Goal: Task Accomplishment & Management: Manage account settings

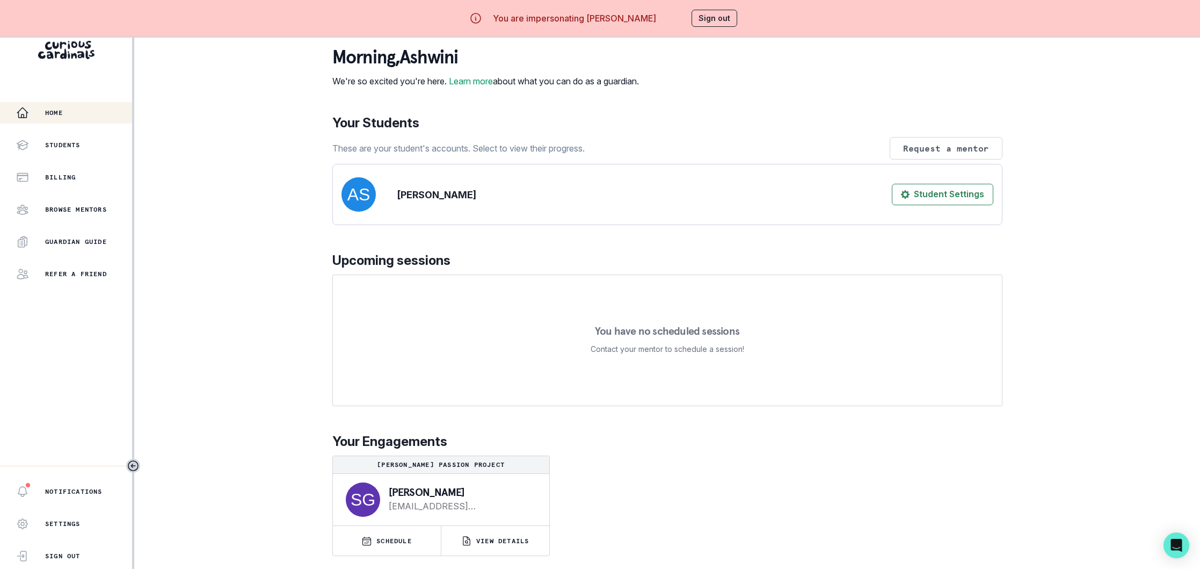
scroll to position [38, 0]
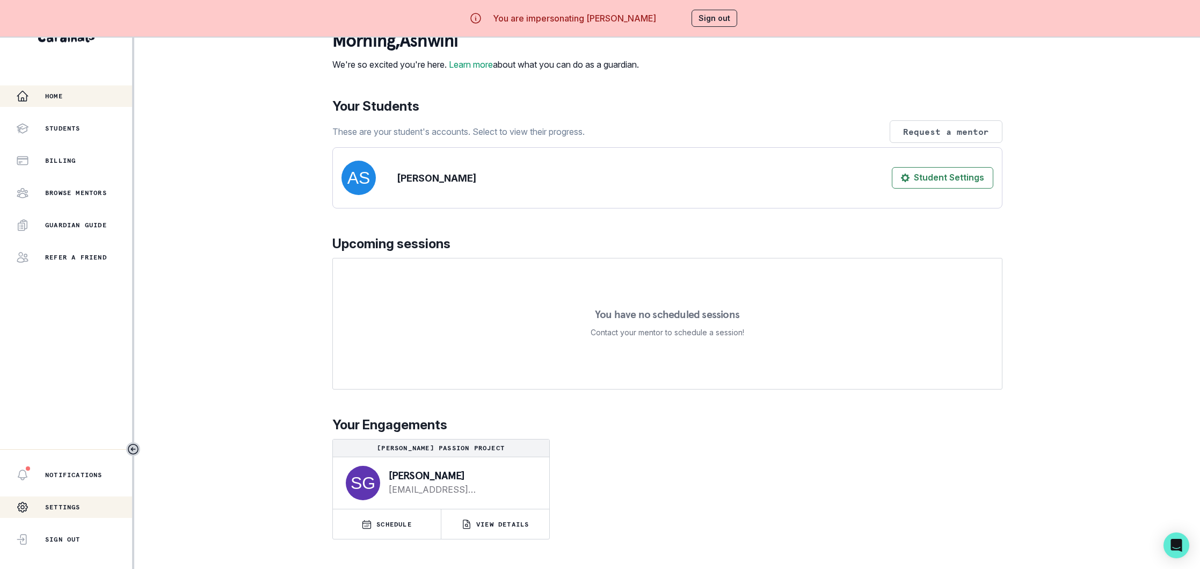
click at [60, 505] on p "Settings" at bounding box center [62, 506] width 35 height 9
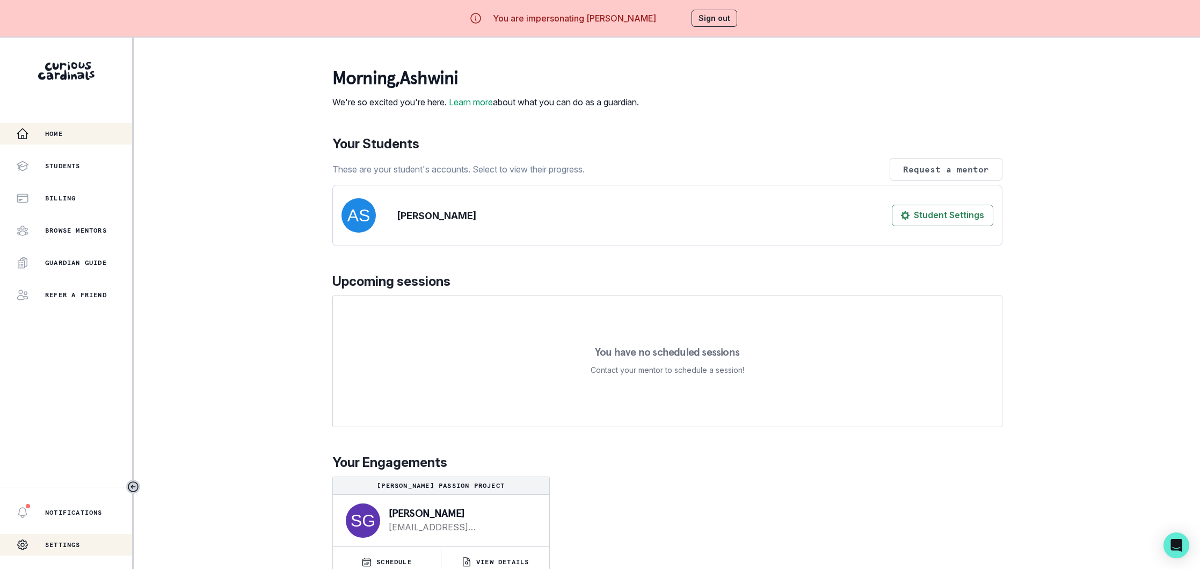
select select "America/[GEOGRAPHIC_DATA]"
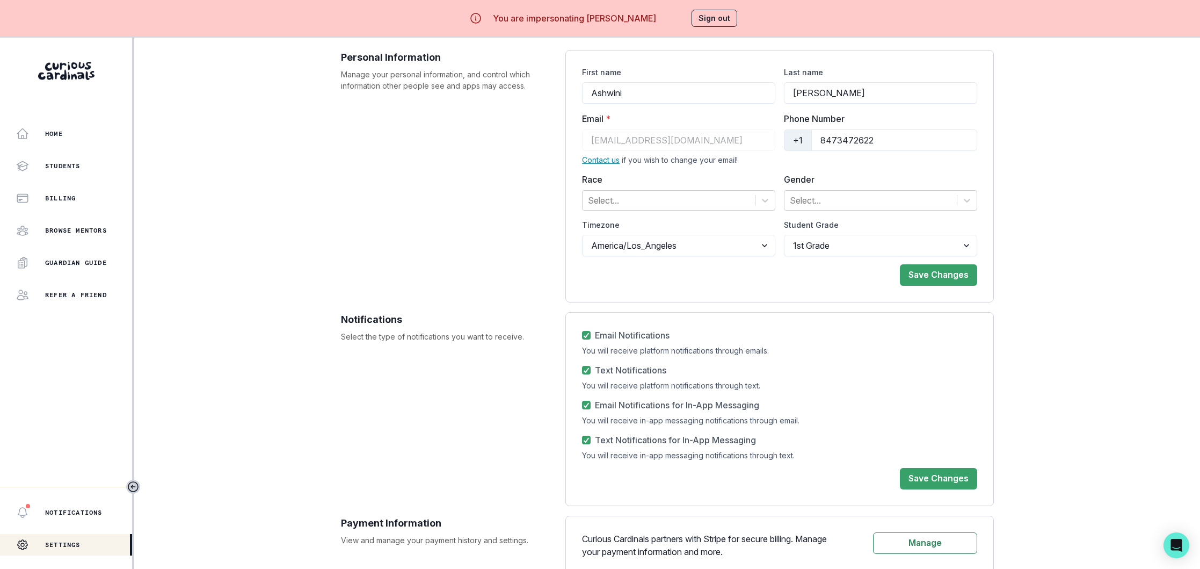
scroll to position [57, 0]
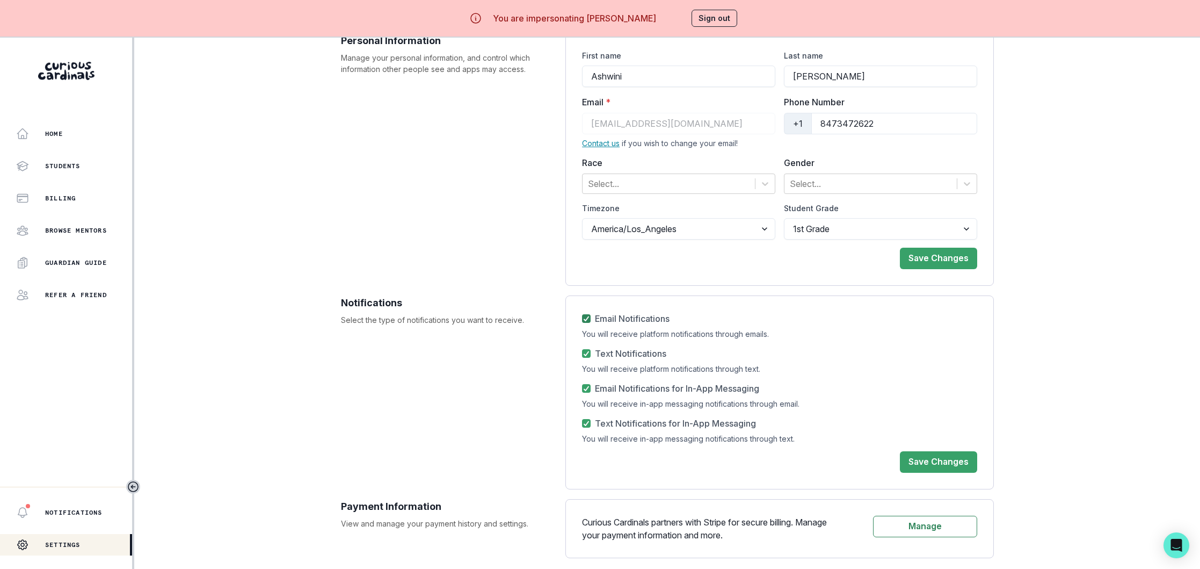
click at [588, 319] on icon at bounding box center [586, 318] width 6 height 5
click at [582, 319] on input "Email Notifications" at bounding box center [581, 318] width 1 height 1
checkbox input "false"
click at [585, 351] on icon at bounding box center [586, 353] width 6 height 5
click at [582, 353] on input "Text Notifications" at bounding box center [581, 353] width 1 height 1
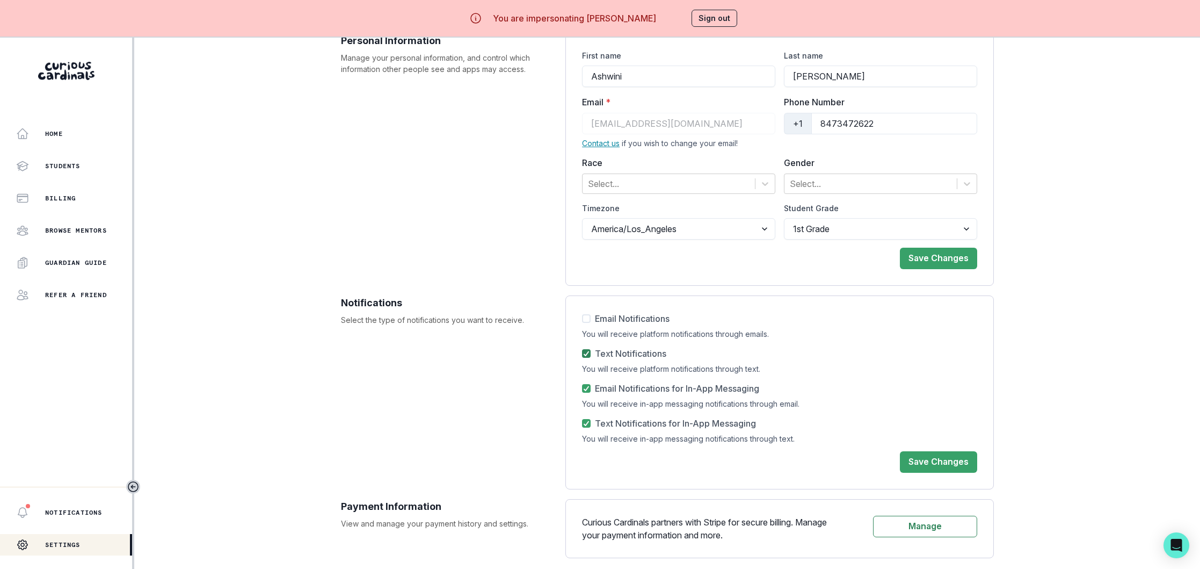
checkbox input "false"
click at [584, 387] on icon at bounding box center [586, 387] width 6 height 5
click at [582, 388] on input "Email Notifications for In-App Messaging" at bounding box center [581, 388] width 1 height 1
checkbox input "false"
click at [589, 422] on icon at bounding box center [586, 422] width 6 height 5
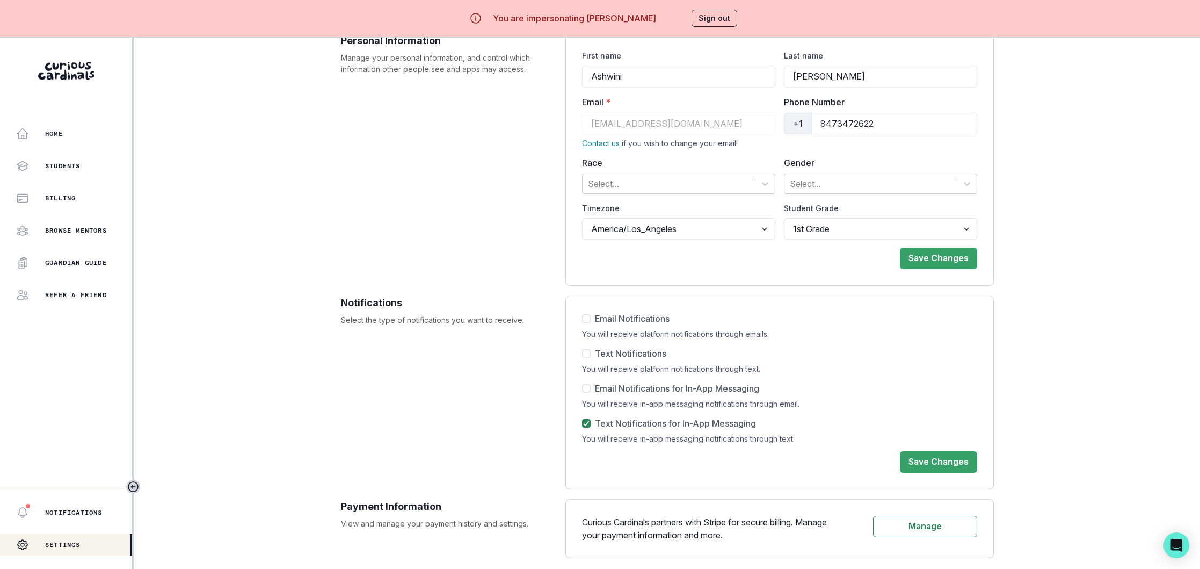
click at [582, 423] on input "Text Notifications for In-App Messaging" at bounding box center [581, 423] width 1 height 1
checkbox input "false"
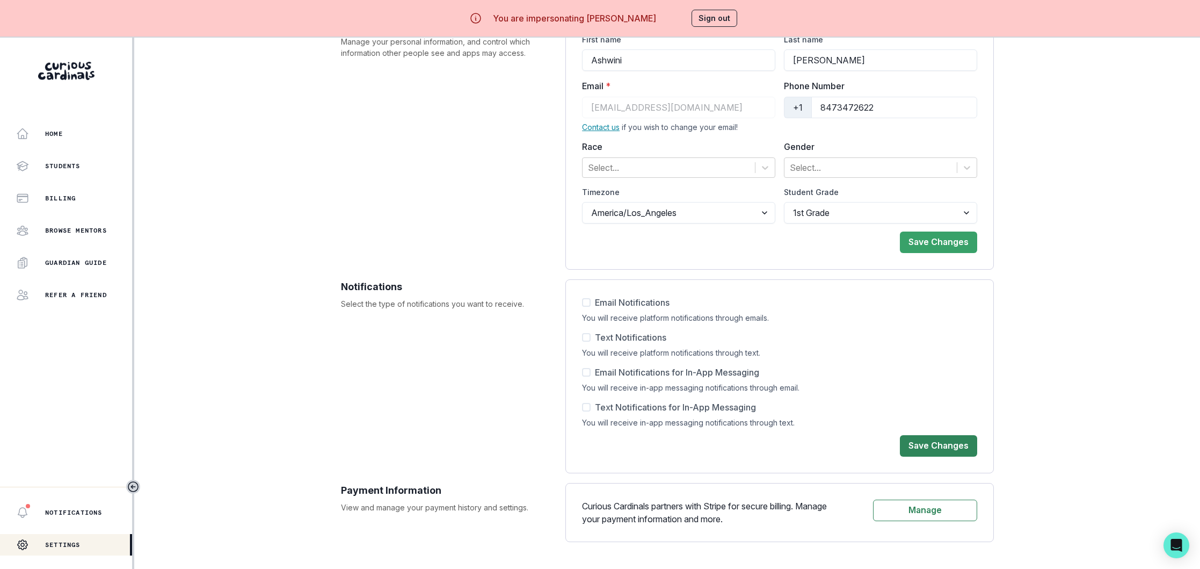
click at [945, 444] on button "Save Changes" at bounding box center [938, 445] width 77 height 21
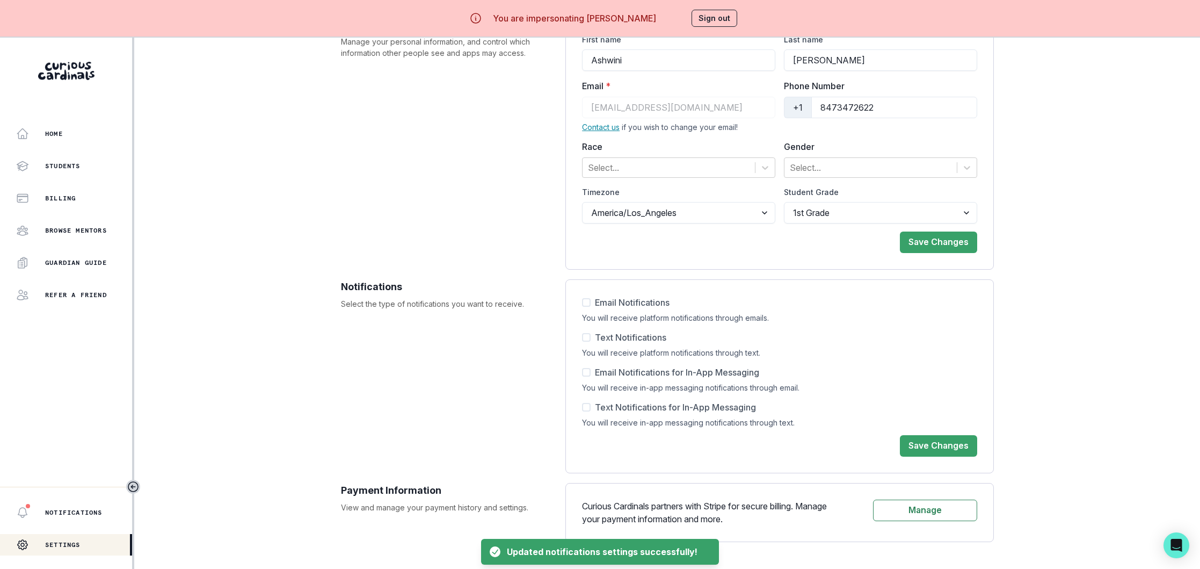
scroll to position [0, 0]
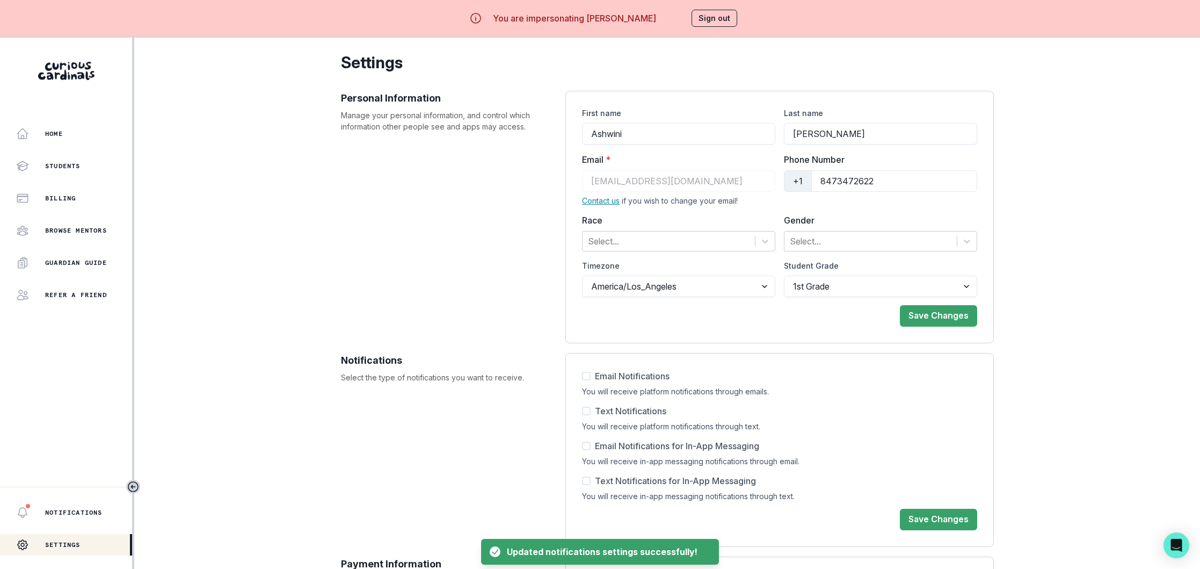
click at [712, 21] on button "Sign out" at bounding box center [714, 18] width 46 height 17
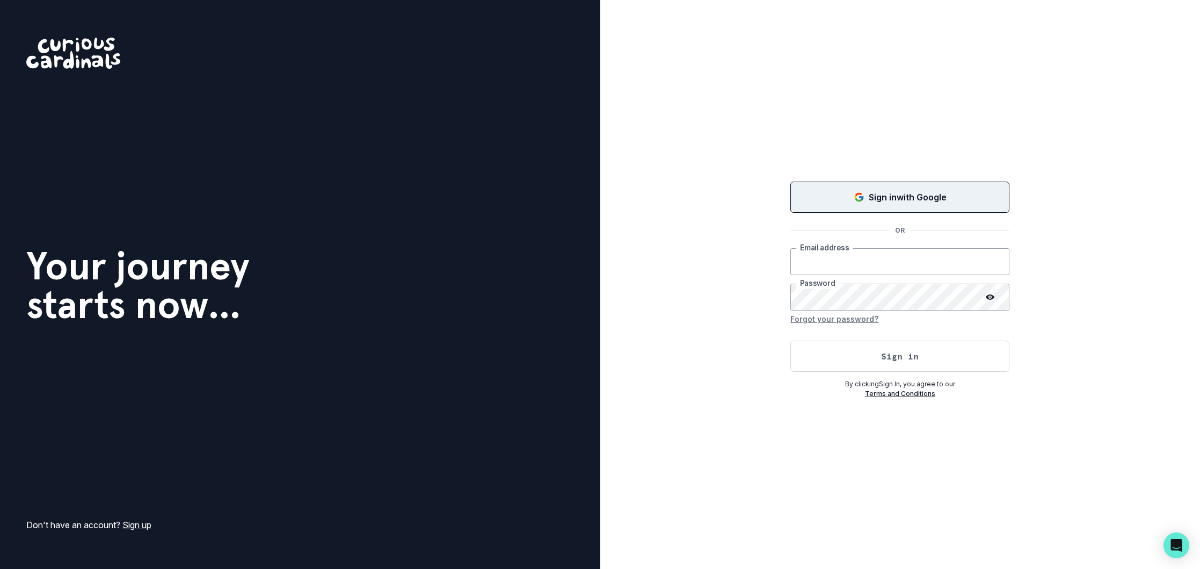
type input "[EMAIL_ADDRESS][DOMAIN_NAME]"
click at [900, 185] on button "Sign in with Google" at bounding box center [899, 196] width 219 height 31
